Goal: Task Accomplishment & Management: Complete application form

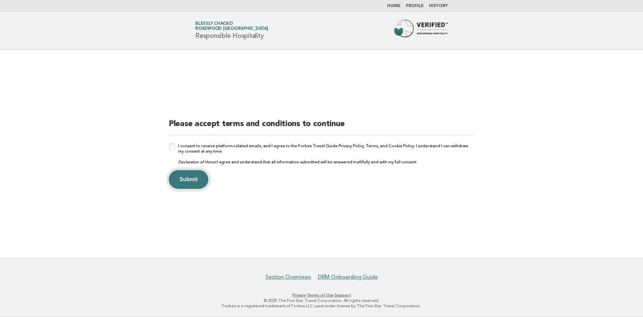
click at [197, 184] on button "Submit" at bounding box center [189, 179] width 40 height 19
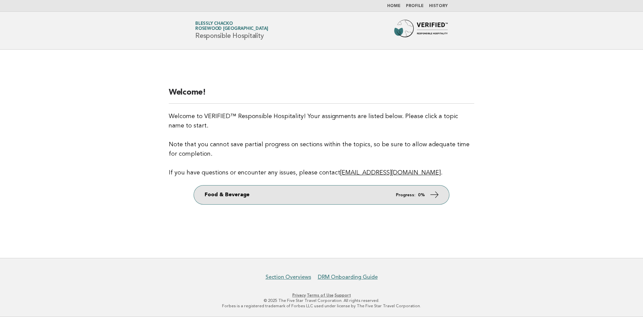
click at [428, 194] on link "Food & Beverage Progress: 0%" at bounding box center [321, 194] width 255 height 19
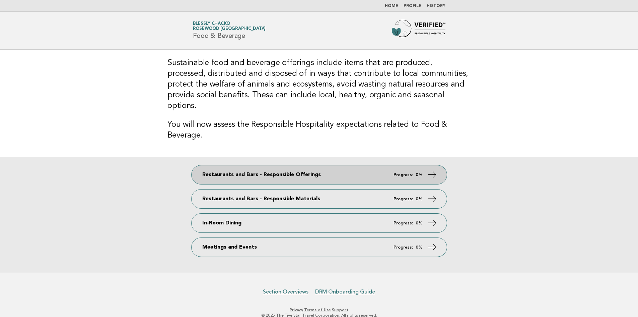
click at [404, 165] on link "Restaurants and Bars - Responsible Offerings Progress: 0%" at bounding box center [319, 174] width 255 height 19
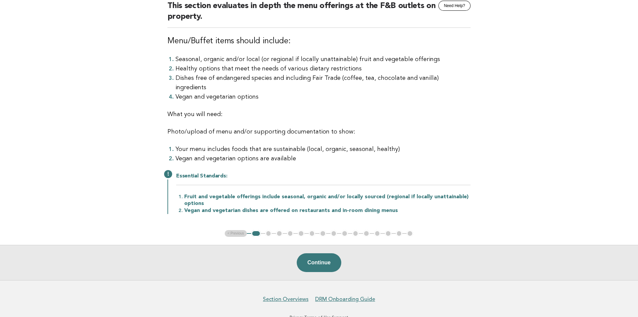
scroll to position [67, 0]
click at [325, 252] on button "Continue" at bounding box center [319, 261] width 45 height 19
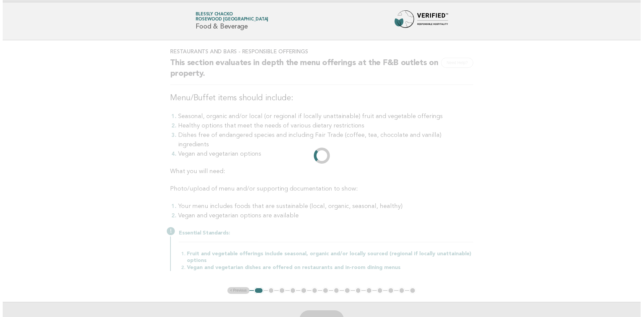
scroll to position [0, 0]
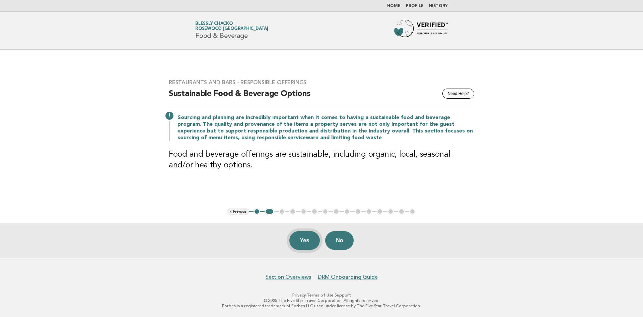
click at [296, 243] on button "Yes" at bounding box center [304, 240] width 31 height 19
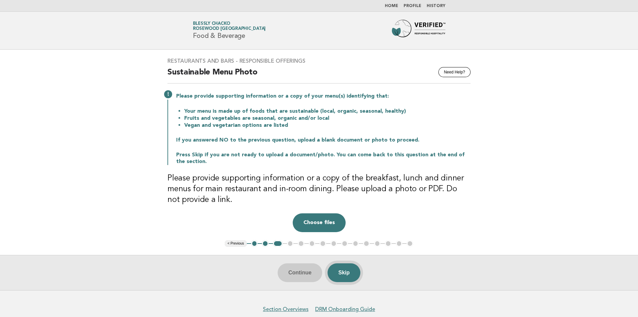
click at [347, 271] on button "Skip" at bounding box center [344, 272] width 33 height 19
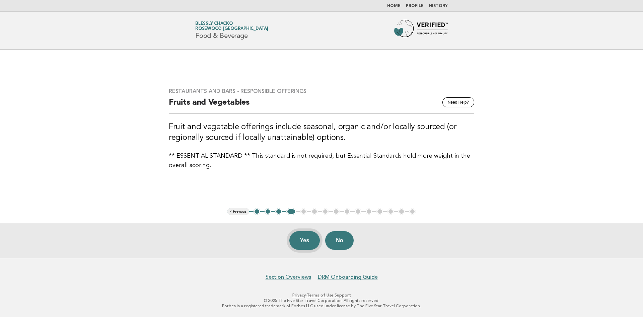
click at [305, 243] on button "Yes" at bounding box center [304, 240] width 31 height 19
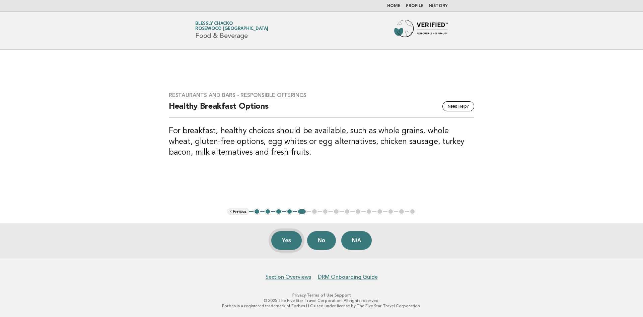
click at [288, 240] on button "Yes" at bounding box center [286, 240] width 31 height 19
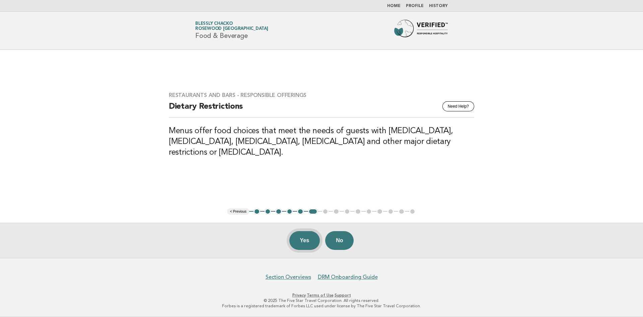
click at [296, 236] on button "Yes" at bounding box center [304, 240] width 31 height 19
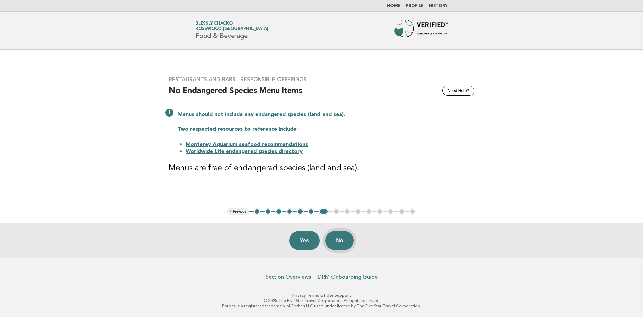
click at [348, 239] on button "No" at bounding box center [339, 240] width 28 height 19
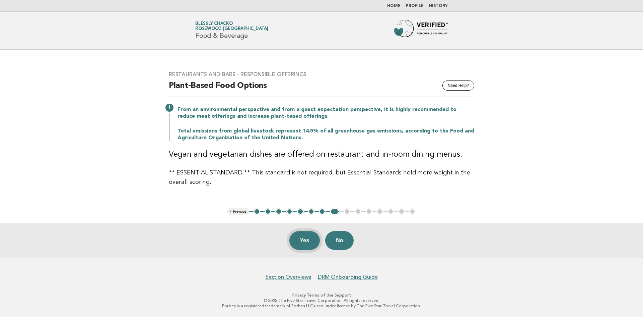
click at [295, 242] on button "Yes" at bounding box center [304, 240] width 31 height 19
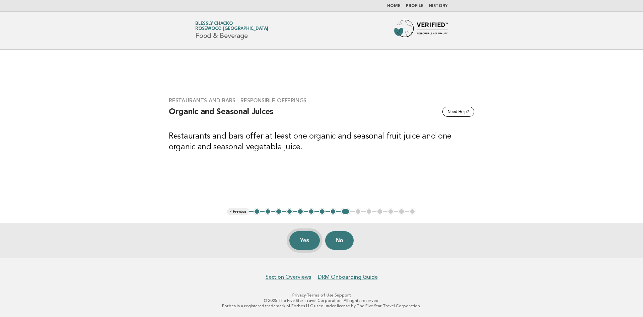
click at [300, 238] on button "Yes" at bounding box center [304, 240] width 31 height 19
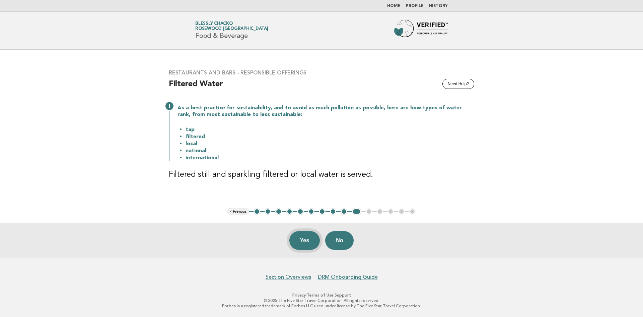
click at [307, 244] on button "Yes" at bounding box center [304, 240] width 31 height 19
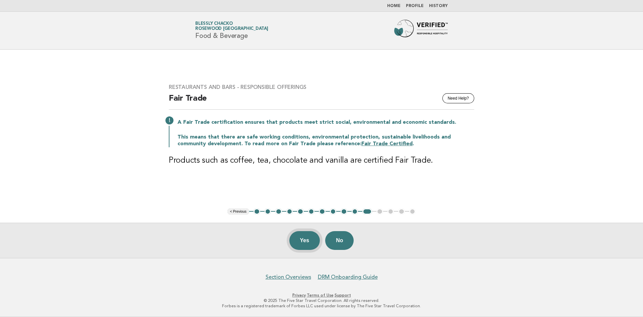
click at [306, 239] on button "Yes" at bounding box center [304, 240] width 31 height 19
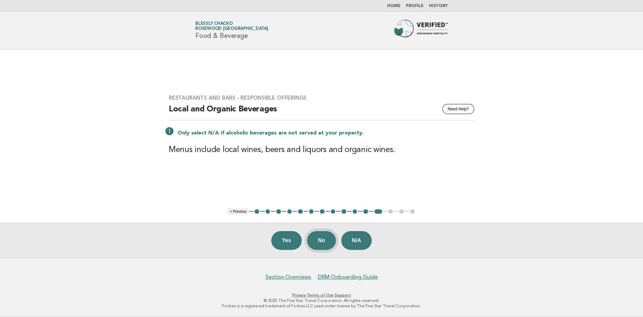
click at [329, 244] on button "No" at bounding box center [321, 240] width 28 height 19
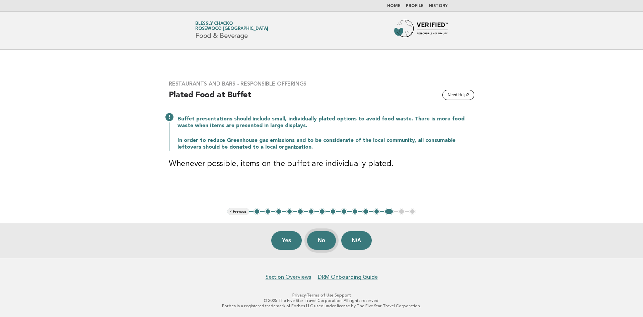
click at [325, 236] on button "No" at bounding box center [321, 240] width 28 height 19
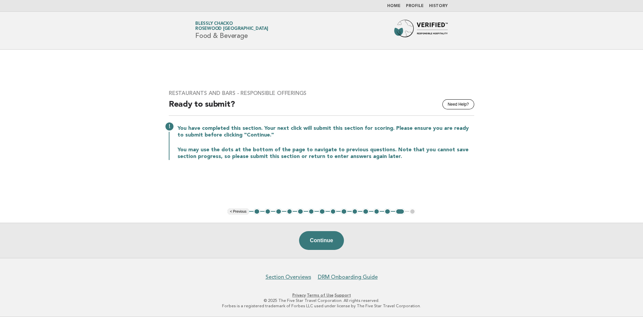
click at [401, 5] on link "Home" at bounding box center [393, 6] width 13 height 4
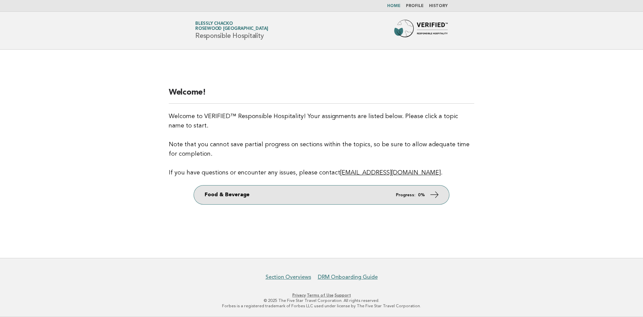
click at [410, 197] on em "Progress:" at bounding box center [405, 195] width 19 height 4
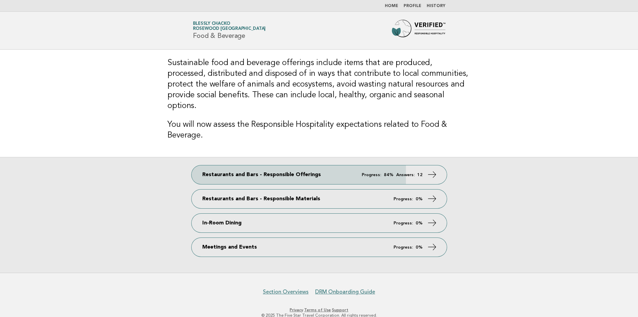
scroll to position [4, 0]
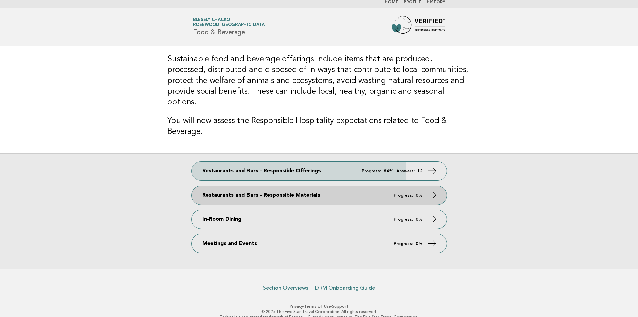
click at [282, 187] on link "Restaurants and Bars - Responsible Materials Progress: 0%" at bounding box center [319, 195] width 255 height 19
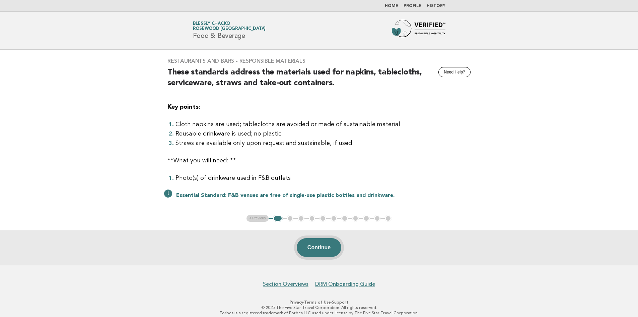
click at [308, 246] on button "Continue" at bounding box center [319, 247] width 45 height 19
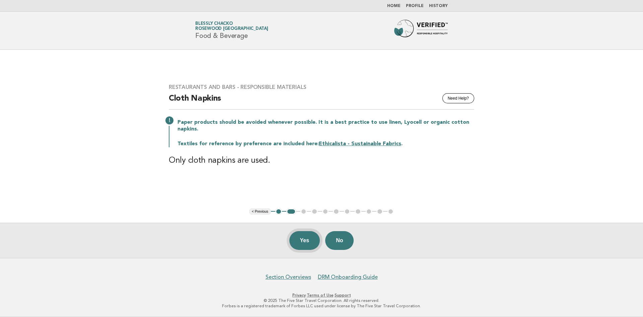
click at [305, 237] on button "Yes" at bounding box center [304, 240] width 31 height 19
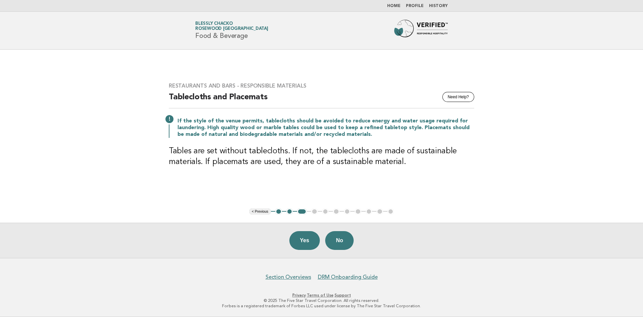
click at [259, 212] on button "< Previous" at bounding box center [260, 211] width 22 height 7
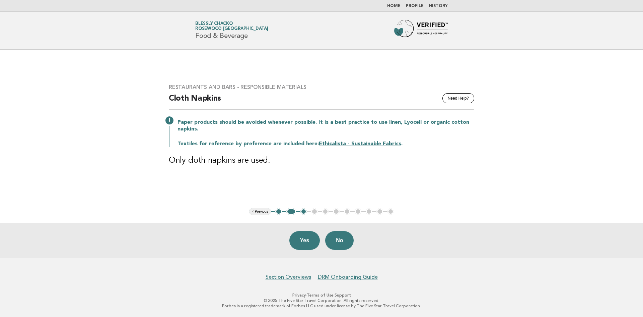
click at [302, 210] on button "3" at bounding box center [303, 211] width 7 height 7
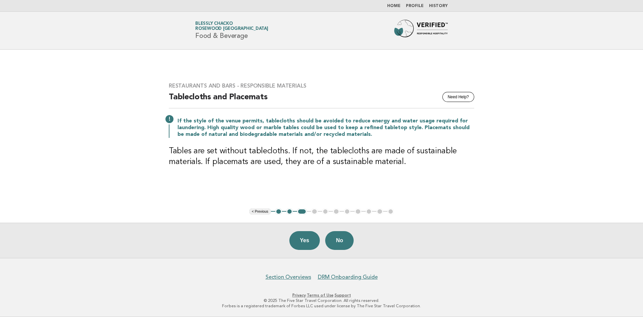
click at [286, 211] on li "2" at bounding box center [289, 211] width 7 height 7
click at [290, 212] on button "2" at bounding box center [289, 211] width 7 height 7
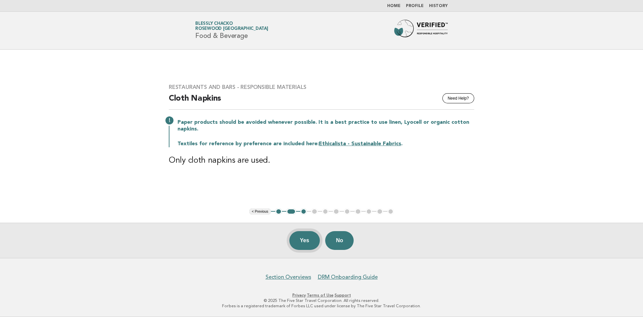
click at [301, 246] on button "Yes" at bounding box center [304, 240] width 31 height 19
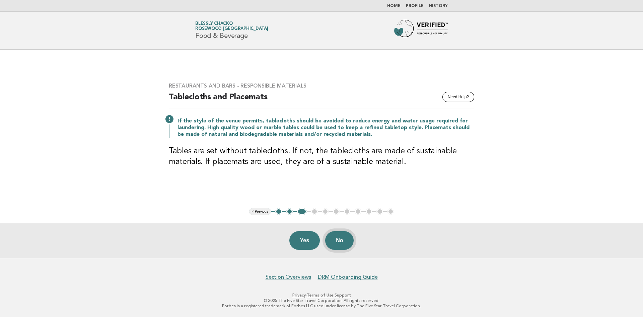
click at [344, 239] on button "No" at bounding box center [339, 240] width 28 height 19
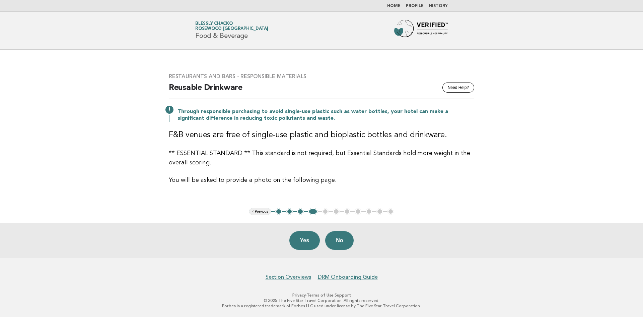
click at [311, 210] on button "4" at bounding box center [313, 211] width 10 height 7
click at [301, 211] on button "3" at bounding box center [300, 211] width 7 height 7
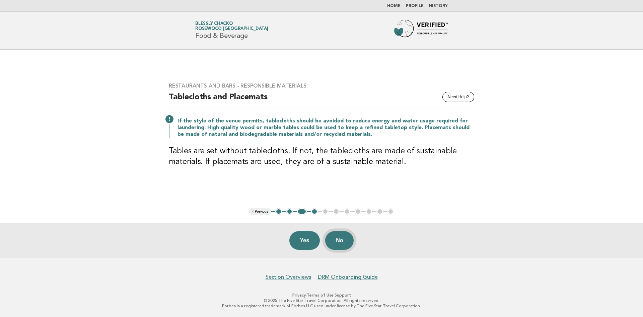
click at [338, 240] on button "No" at bounding box center [339, 240] width 28 height 19
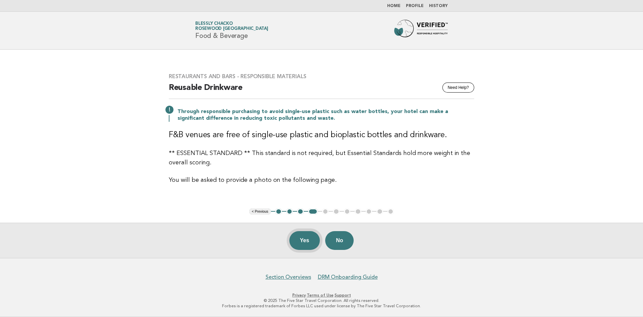
click at [304, 239] on button "Yes" at bounding box center [304, 240] width 31 height 19
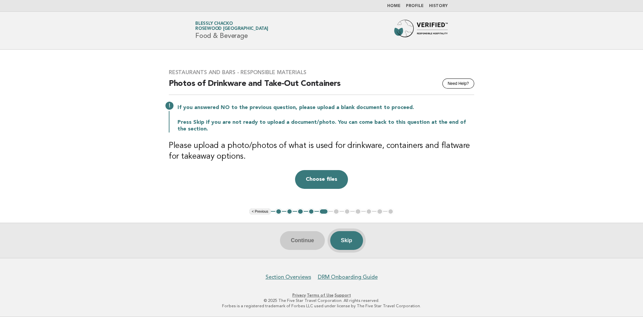
click at [343, 238] on button "Skip" at bounding box center [346, 240] width 33 height 19
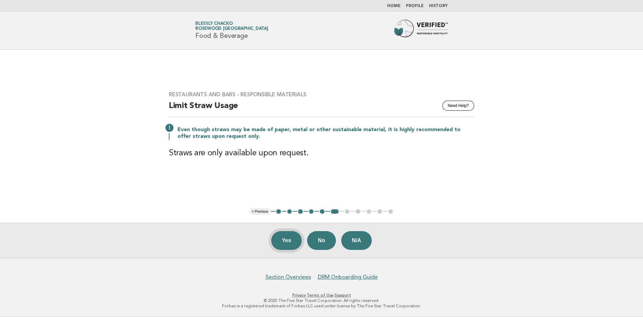
click at [281, 240] on button "Yes" at bounding box center [286, 240] width 31 height 19
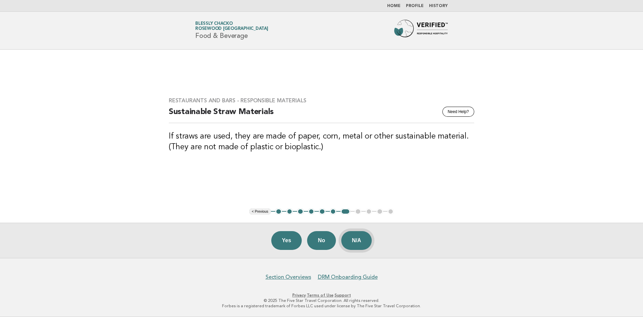
click at [364, 244] on button "N/A" at bounding box center [356, 240] width 31 height 19
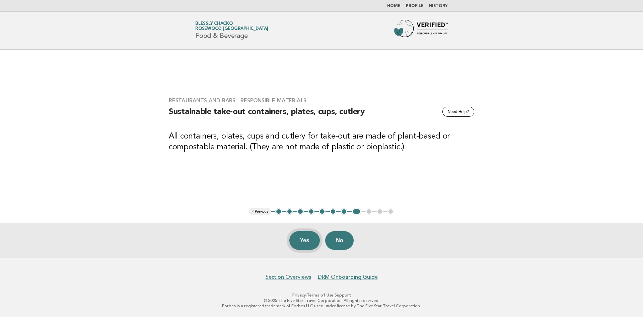
click at [311, 239] on button "Yes" at bounding box center [304, 240] width 31 height 19
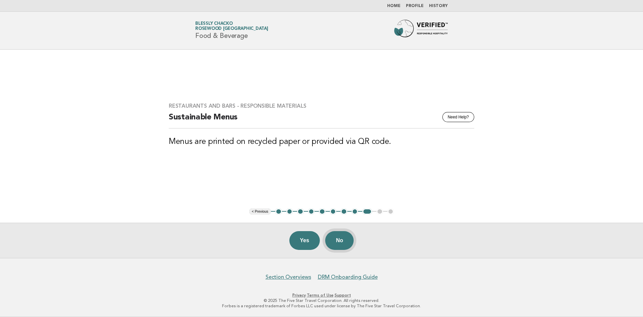
click at [335, 246] on button "No" at bounding box center [339, 240] width 28 height 19
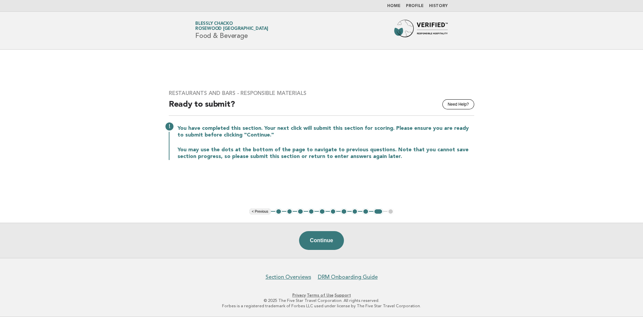
click at [397, 8] on link "Home" at bounding box center [393, 6] width 13 height 4
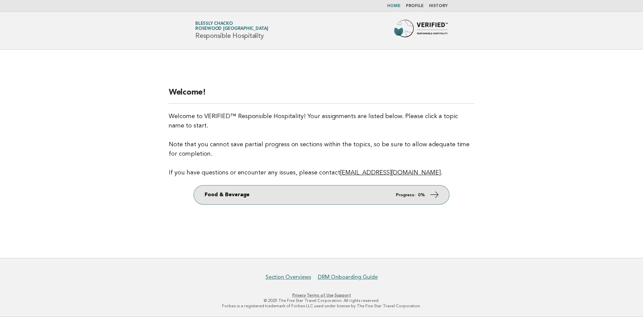
click at [362, 194] on link "Food & Beverage Progress: 0%" at bounding box center [321, 194] width 255 height 19
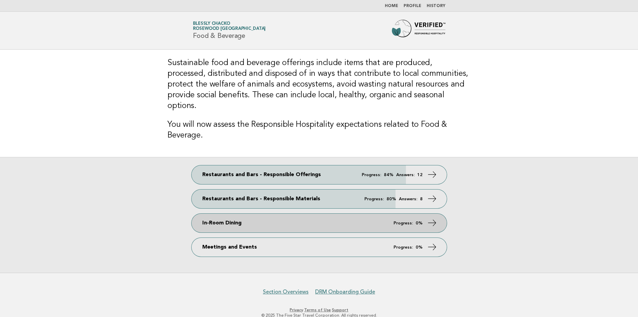
click at [236, 213] on link "In-Room Dining Progress: 0%" at bounding box center [319, 222] width 255 height 19
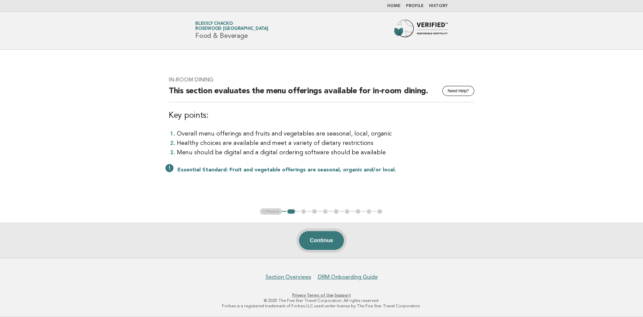
click at [325, 246] on button "Continue" at bounding box center [321, 240] width 45 height 19
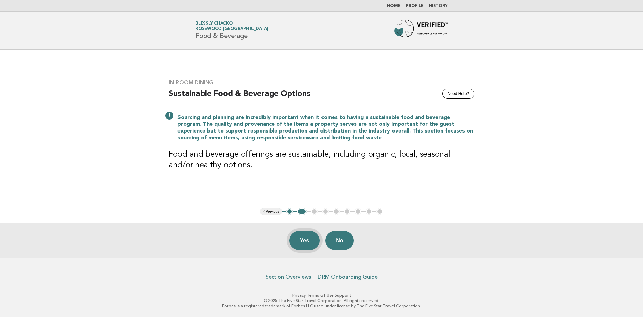
click at [307, 241] on button "Yes" at bounding box center [304, 240] width 31 height 19
